Goal: Task Accomplishment & Management: Manage account settings

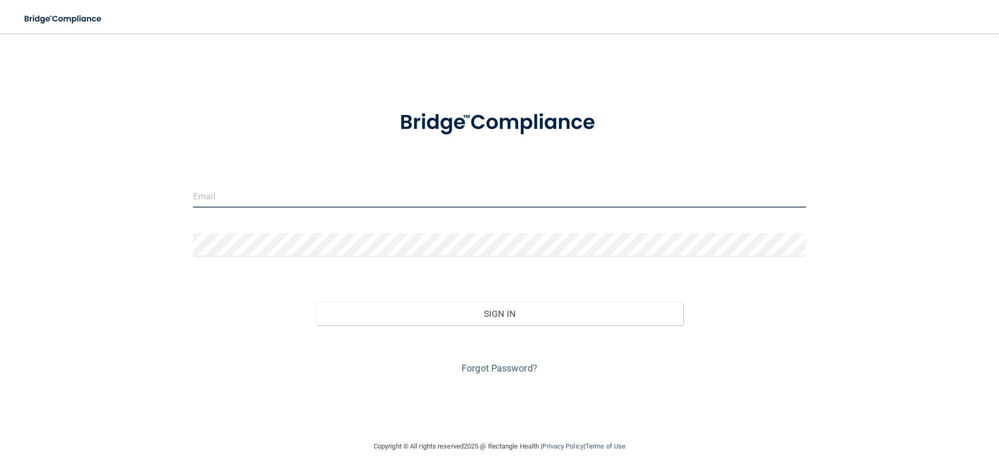
click at [312, 201] on input "email" at bounding box center [499, 195] width 613 height 23
type input "[EMAIL_ADDRESS][DOMAIN_NAME]"
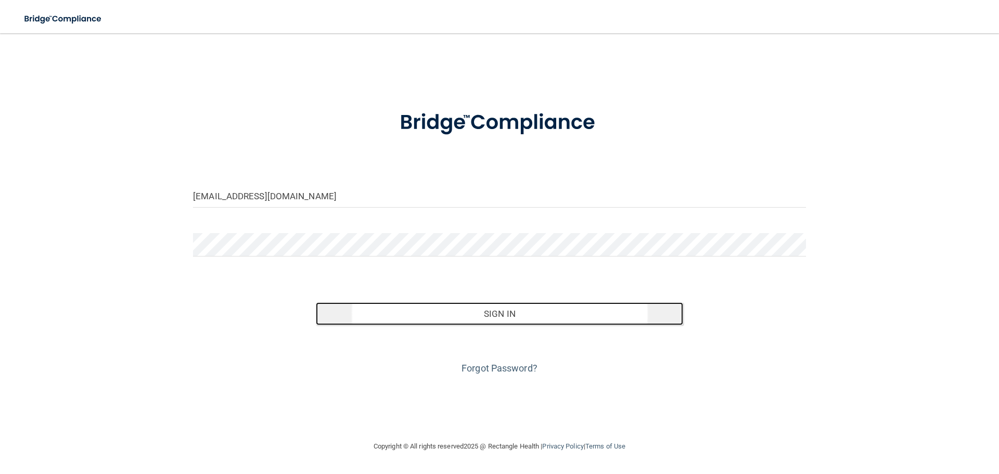
click at [496, 312] on button "Sign In" at bounding box center [500, 313] width 368 height 23
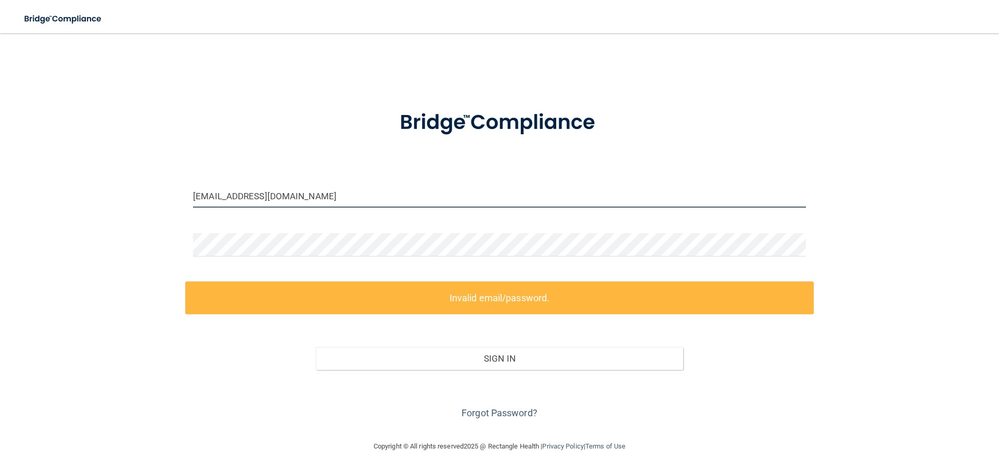
drag, startPoint x: 320, startPoint y: 192, endPoint x: 21, endPoint y: 160, distance: 300.4
click at [14, 161] on main "[EMAIL_ADDRESS][DOMAIN_NAME] Invalid email/password. You don't have permission …" at bounding box center [499, 253] width 999 height 441
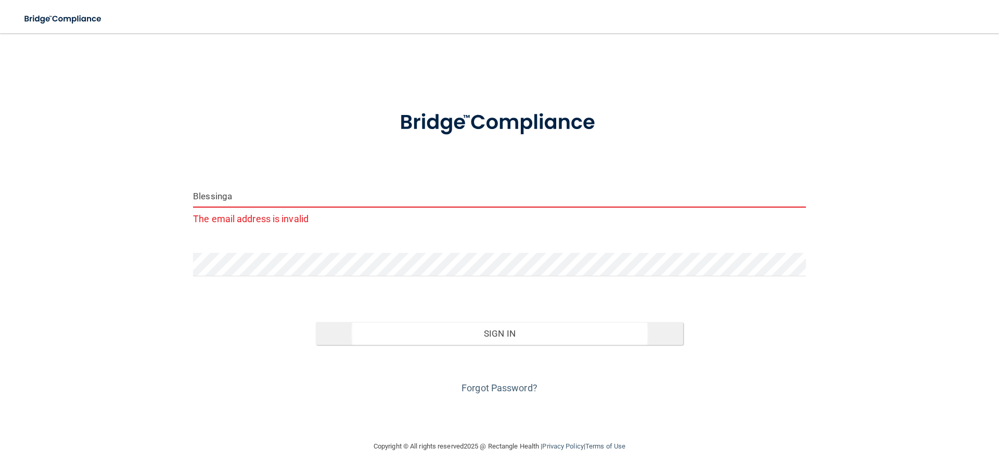
type input "Blessinga"
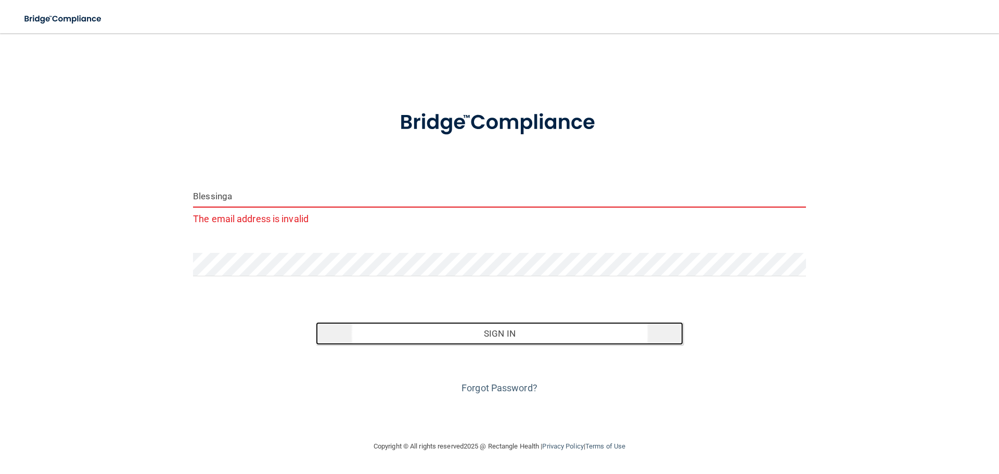
click at [420, 340] on button "Sign In" at bounding box center [500, 333] width 368 height 23
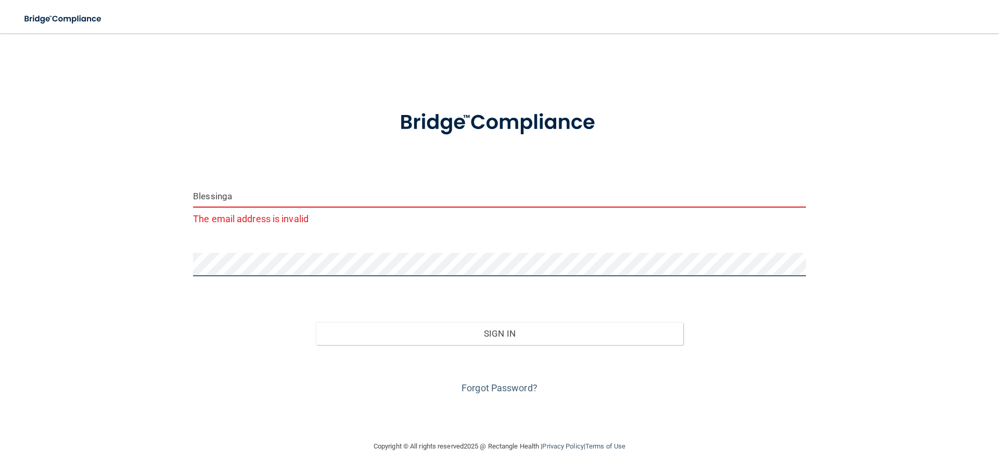
click at [100, 261] on div "Blessinga The email address is invalid Invalid email/password. You don't have p…" at bounding box center [499, 237] width 957 height 386
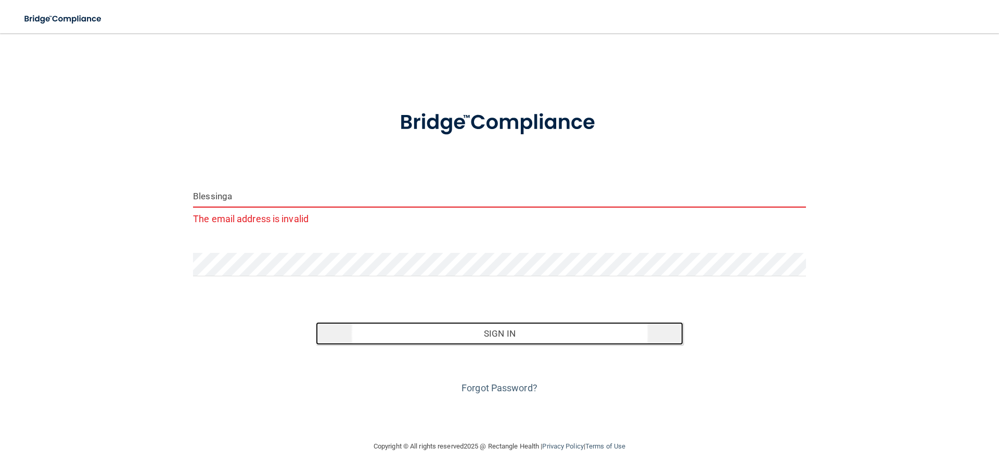
click at [466, 333] on button "Sign In" at bounding box center [500, 333] width 368 height 23
